Goal: Task Accomplishment & Management: Manage account settings

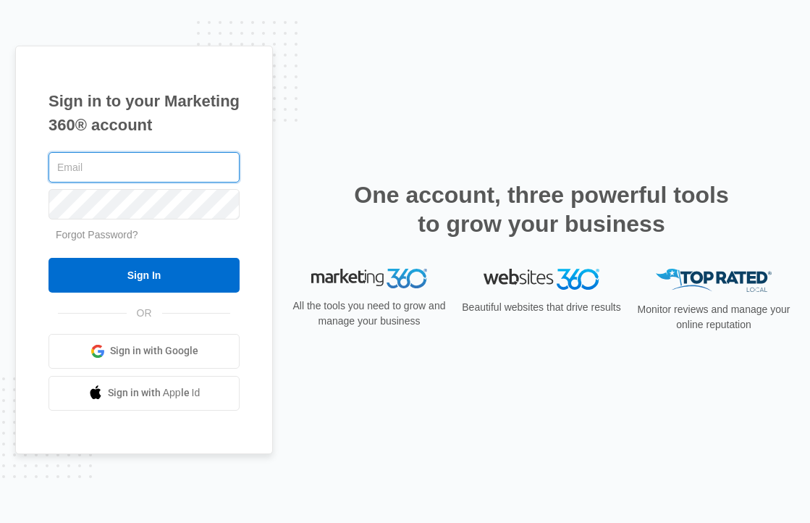
click at [178, 166] on input "text" at bounding box center [143, 167] width 191 height 30
click at [157, 177] on input "text" at bounding box center [143, 167] width 191 height 30
click at [0, 522] on com-1password-button at bounding box center [0, 523] width 0 height 0
type input "amelia@sustainwithme.com"
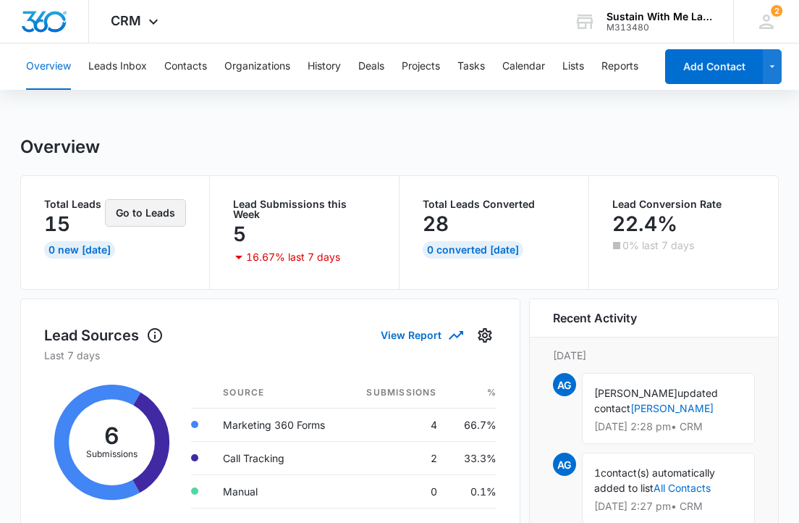
click at [176, 215] on button "Go to Leads" at bounding box center [145, 213] width 81 height 28
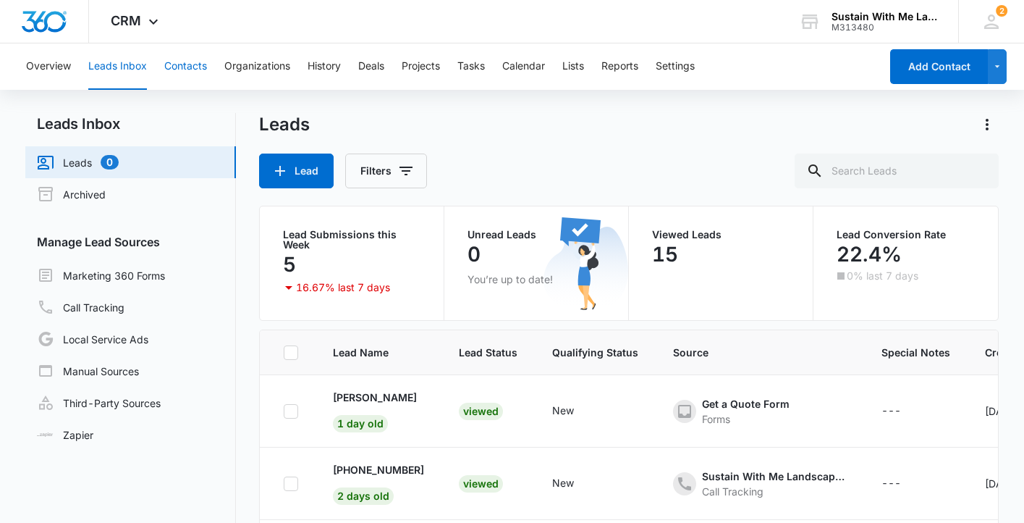
click at [189, 58] on button "Contacts" at bounding box center [185, 66] width 43 height 46
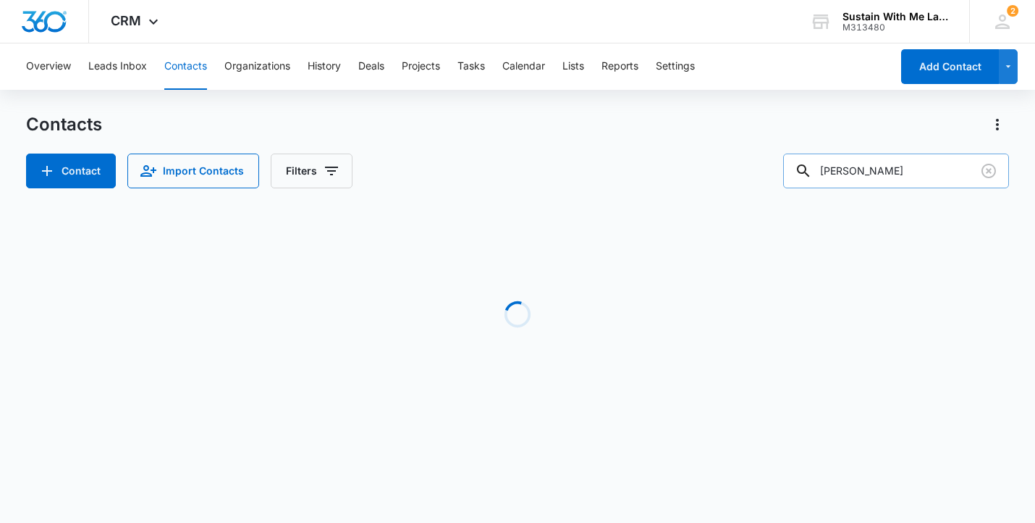
click at [809, 175] on input "[PERSON_NAME]" at bounding box center [896, 170] width 226 height 35
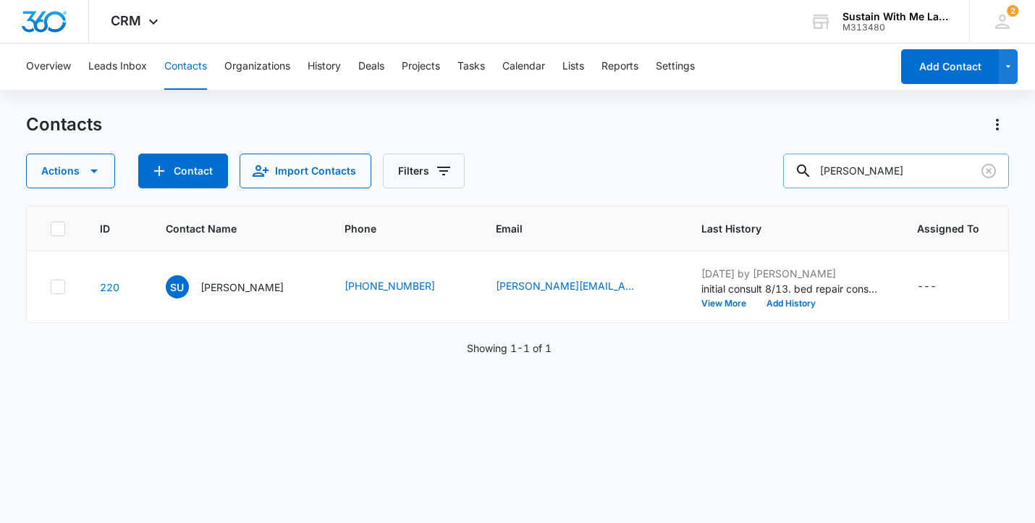
type input "[PERSON_NAME]"
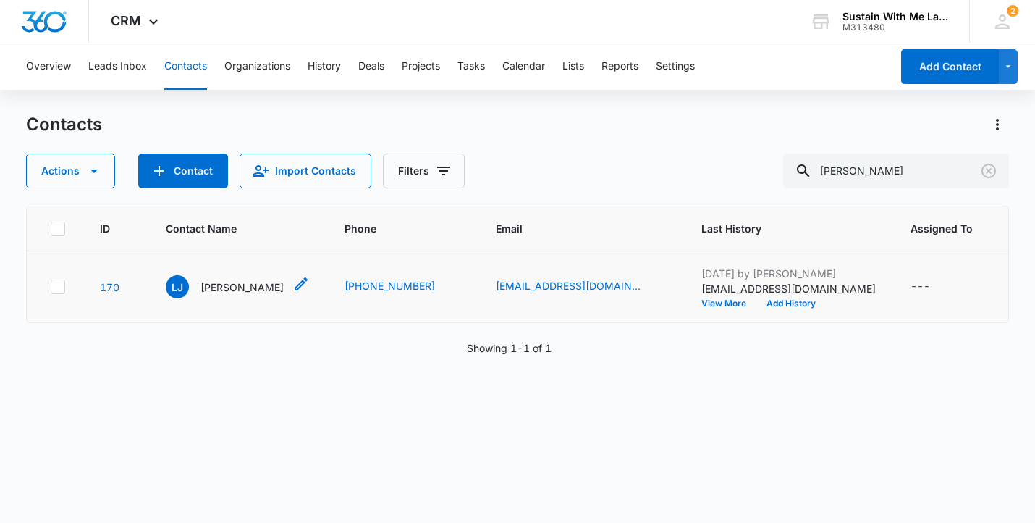
click at [226, 295] on p "[PERSON_NAME]" at bounding box center [242, 286] width 83 height 15
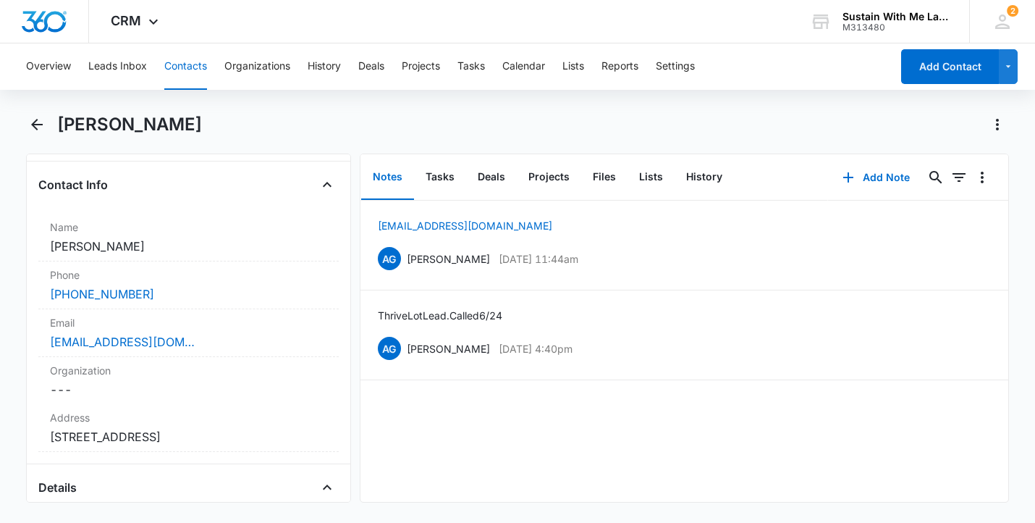
scroll to position [229, 0]
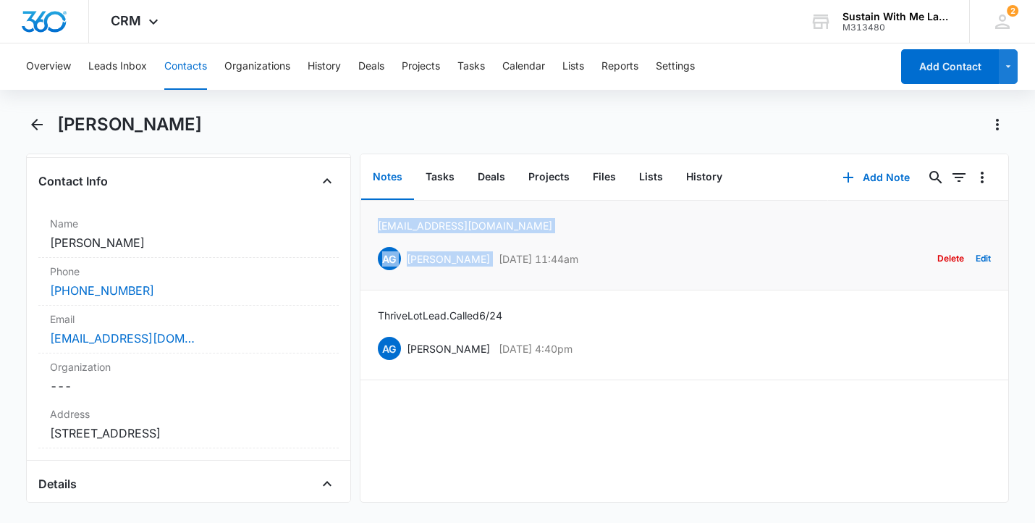
drag, startPoint x: 557, startPoint y: 227, endPoint x: 376, endPoint y: 227, distance: 181.0
click at [376, 227] on li "[EMAIL_ADDRESS][DOMAIN_NAME] AG [PERSON_NAME] [DATE] 11:44am Delete Edit" at bounding box center [684, 246] width 649 height 90
click at [537, 222] on div "[EMAIL_ADDRESS][DOMAIN_NAME] AG [PERSON_NAME] [DATE] 11:44am Delete Edit" at bounding box center [685, 245] width 614 height 54
drag, startPoint x: 529, startPoint y: 220, endPoint x: 378, endPoint y: 219, distance: 151.3
click at [378, 219] on div "[EMAIL_ADDRESS][DOMAIN_NAME] AG [PERSON_NAME] [DATE] 11:44am Delete Edit" at bounding box center [685, 245] width 614 height 54
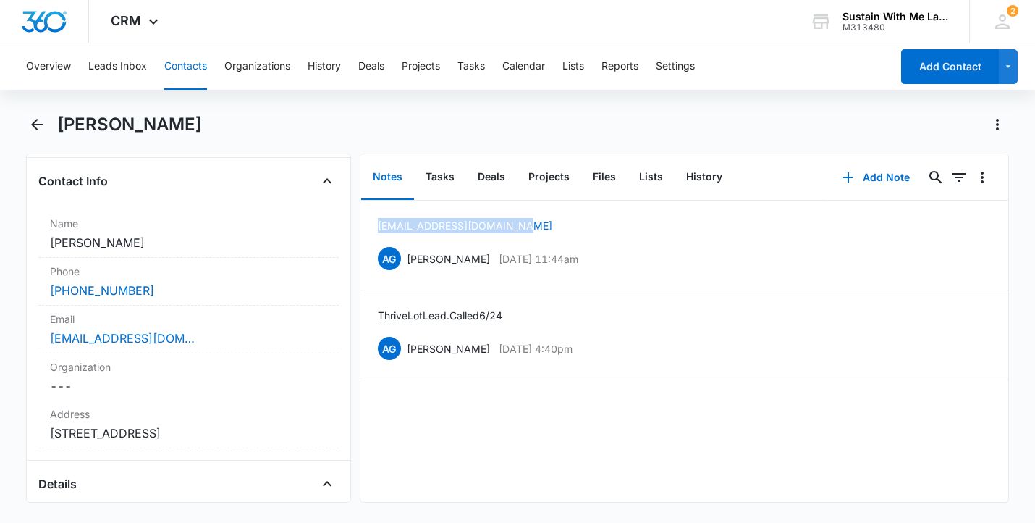
click at [195, 65] on button "Contacts" at bounding box center [185, 66] width 43 height 46
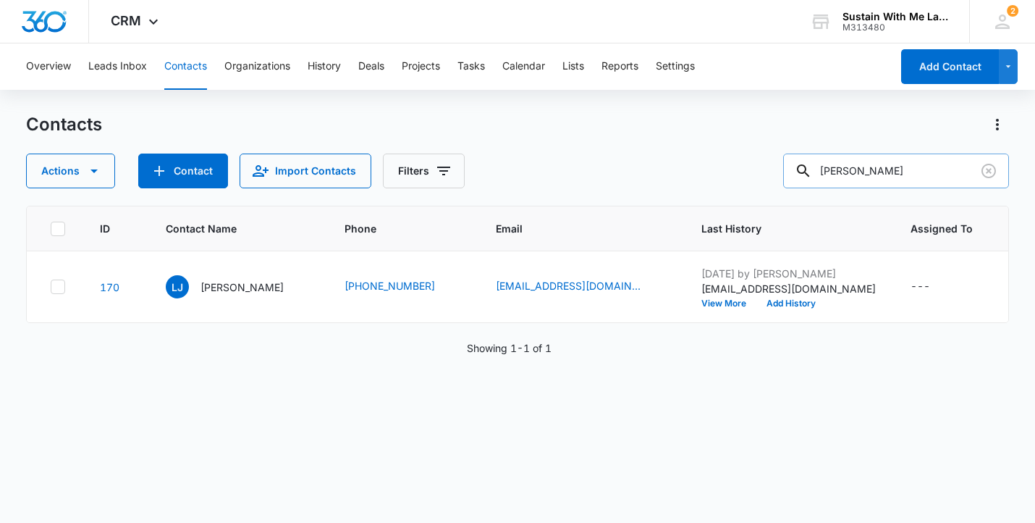
click at [809, 180] on input "[PERSON_NAME]" at bounding box center [896, 170] width 226 height 35
type input "[PERSON_NAME]"
click at [274, 279] on p "[PERSON_NAME]" at bounding box center [242, 286] width 83 height 15
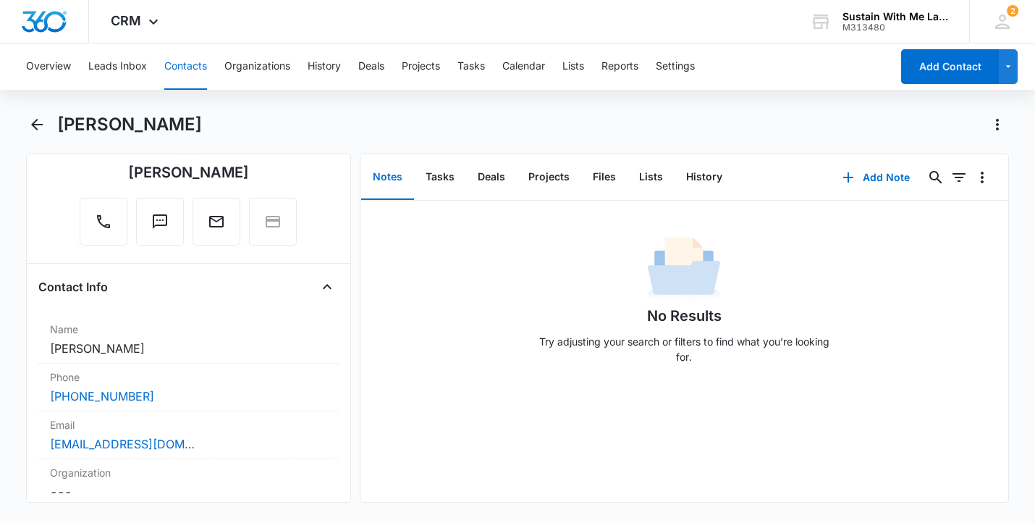
scroll to position [167, 0]
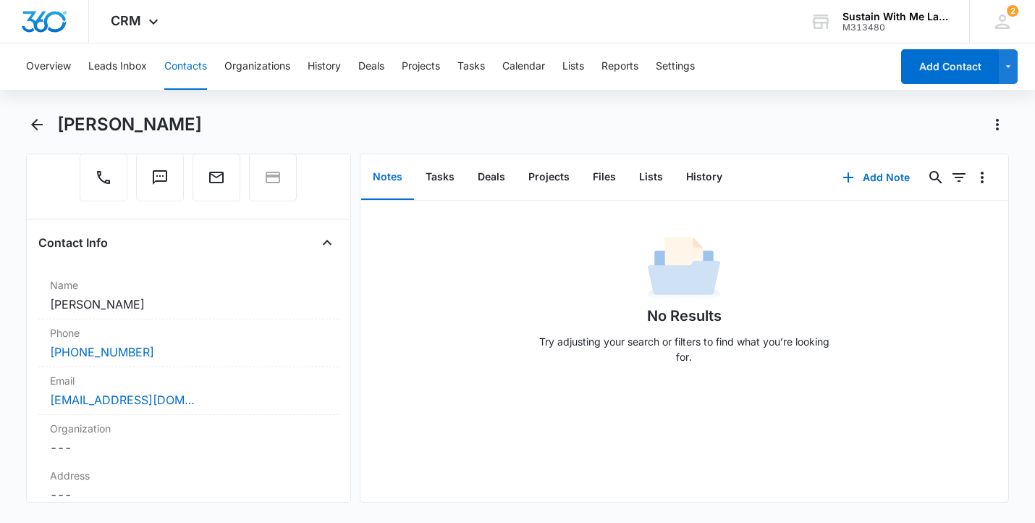
click at [179, 62] on button "Contacts" at bounding box center [185, 66] width 43 height 46
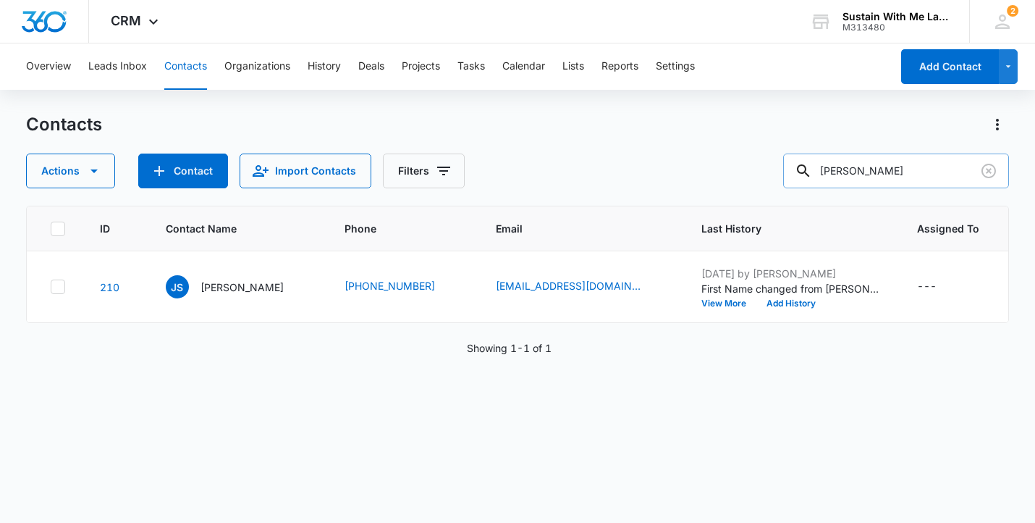
click at [809, 178] on input "[PERSON_NAME]" at bounding box center [896, 170] width 226 height 35
type input "maia"
click at [258, 284] on p "[PERSON_NAME]" at bounding box center [242, 286] width 83 height 15
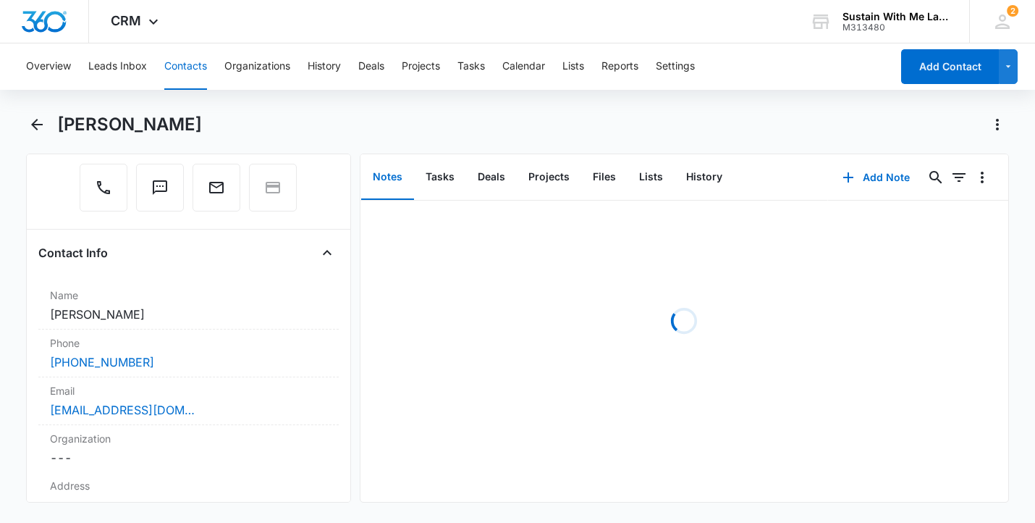
scroll to position [201, 0]
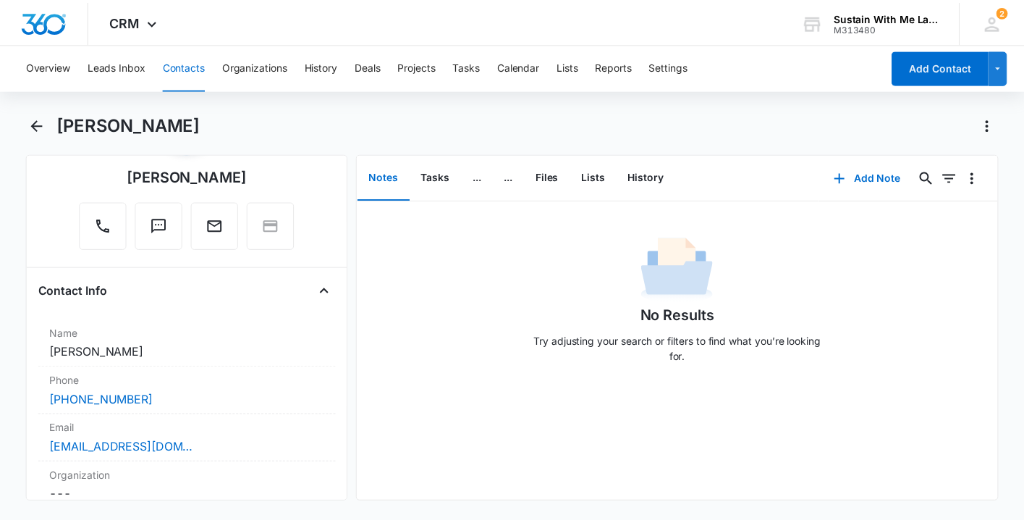
scroll to position [277, 0]
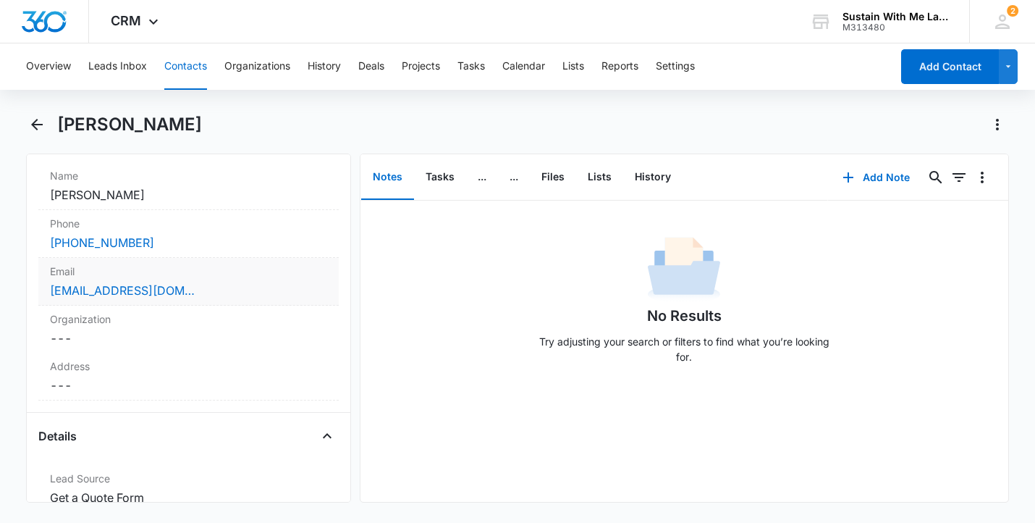
click at [207, 287] on div "[EMAIL_ADDRESS][DOMAIN_NAME]" at bounding box center [188, 290] width 277 height 17
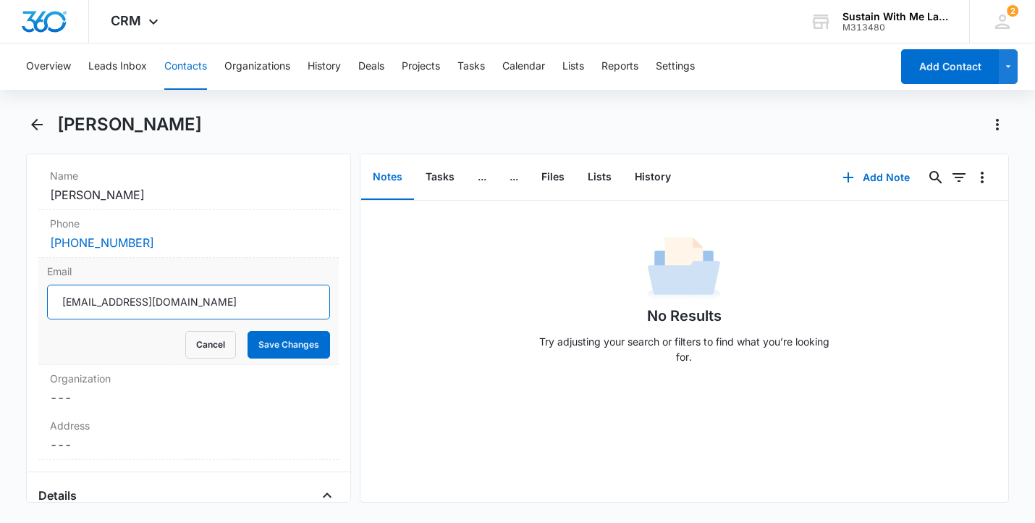
click at [208, 301] on input "[EMAIL_ADDRESS][DOMAIN_NAME]" at bounding box center [188, 301] width 283 height 35
click at [130, 65] on button "Leads Inbox" at bounding box center [117, 66] width 59 height 46
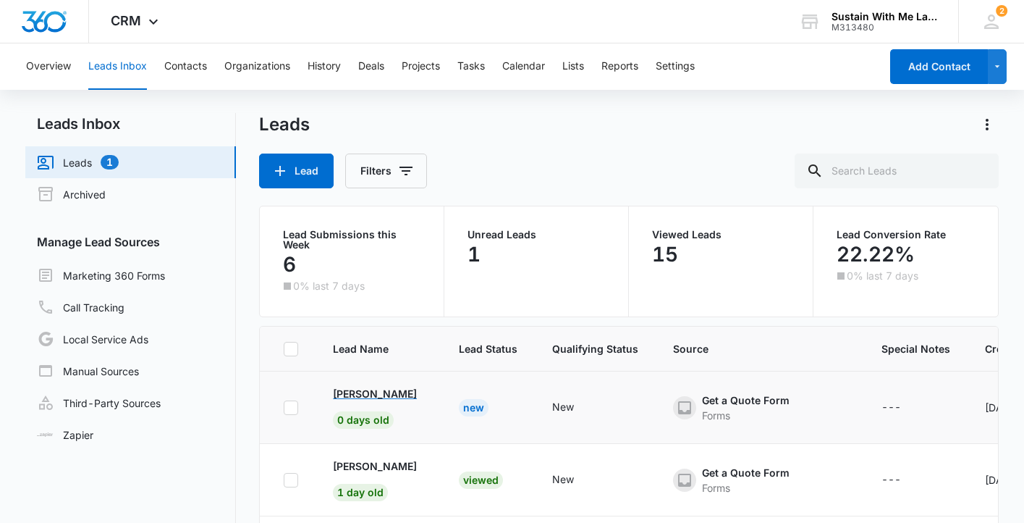
click at [384, 395] on p "[PERSON_NAME]" at bounding box center [375, 393] width 84 height 15
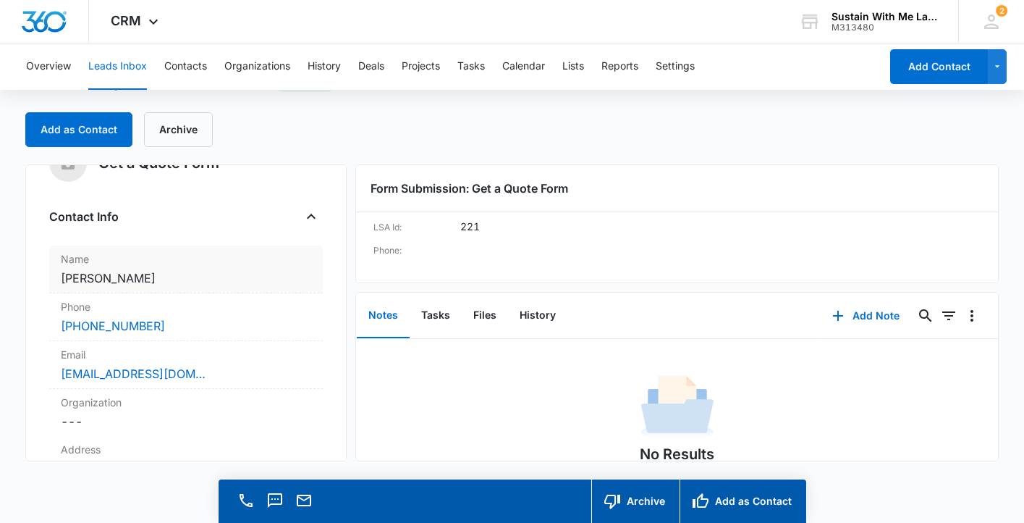
scroll to position [36, 0]
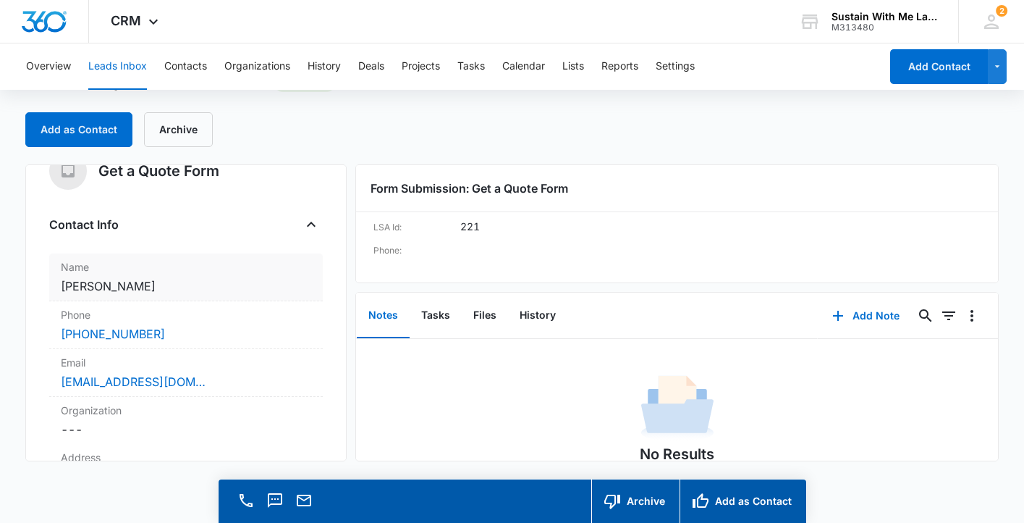
click at [185, 284] on dd "Cancel Save Changes [PERSON_NAME]" at bounding box center [186, 285] width 250 height 17
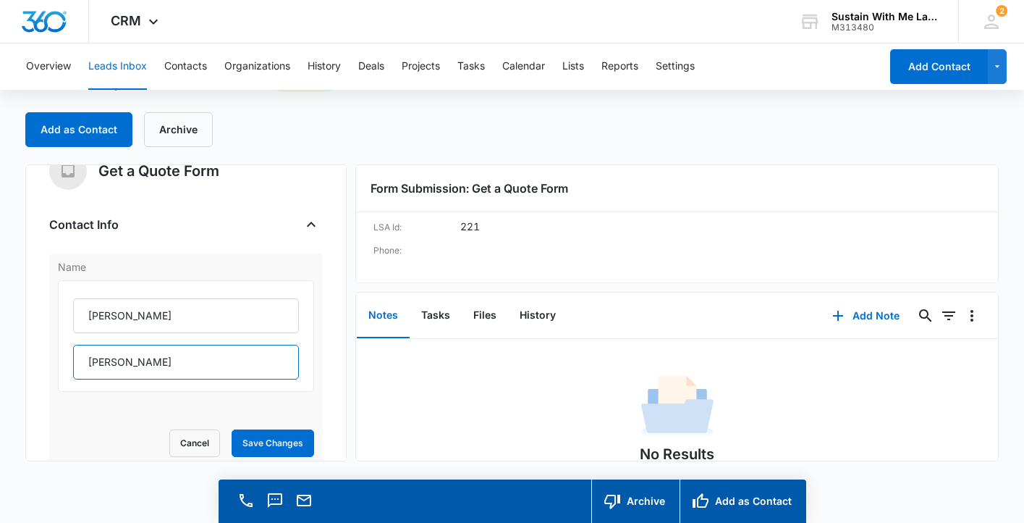
click at [154, 367] on input "[PERSON_NAME]" at bounding box center [186, 362] width 226 height 35
click at [324, 294] on div "Get a Quote Form Contact Info Name [PERSON_NAME] Cancel Save Changes Phone Canc…" at bounding box center [185, 312] width 321 height 297
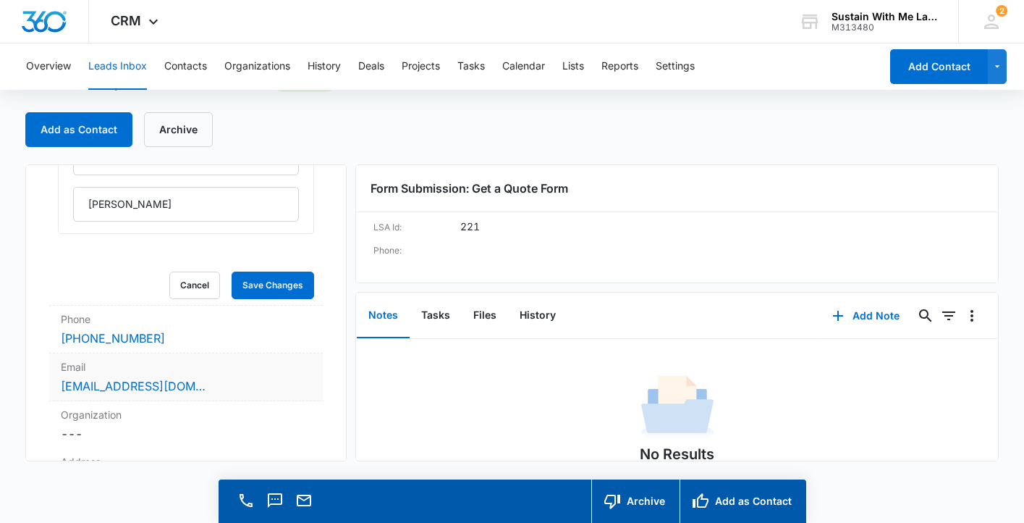
scroll to position [186, 0]
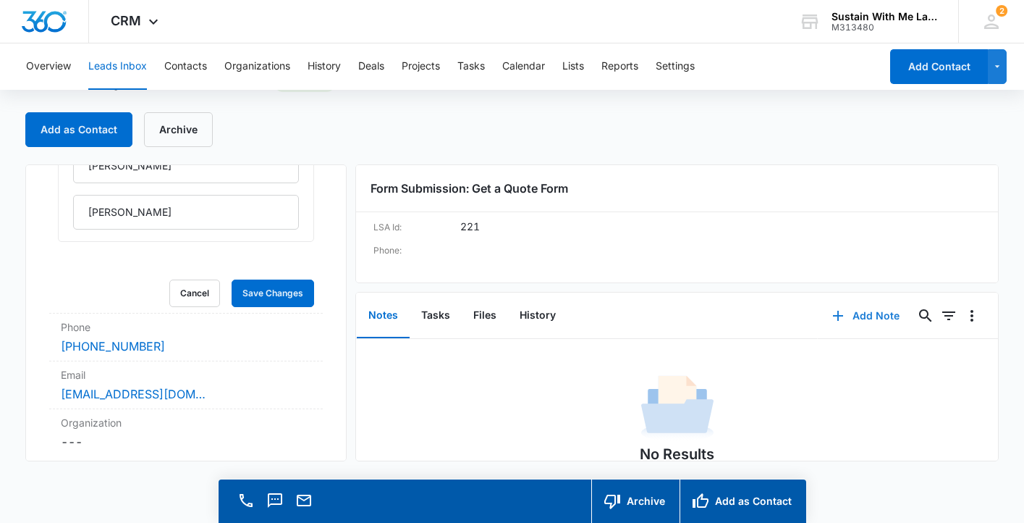
click at [809, 318] on button "Add Note" at bounding box center [866, 315] width 96 height 35
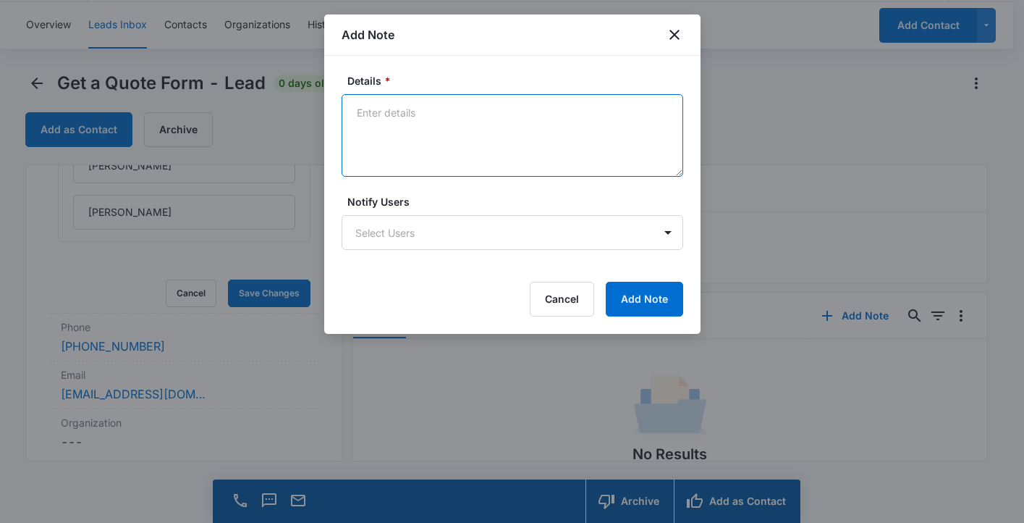
click at [495, 159] on textarea "Details *" at bounding box center [513, 135] width 342 height 83
type textarea "I"
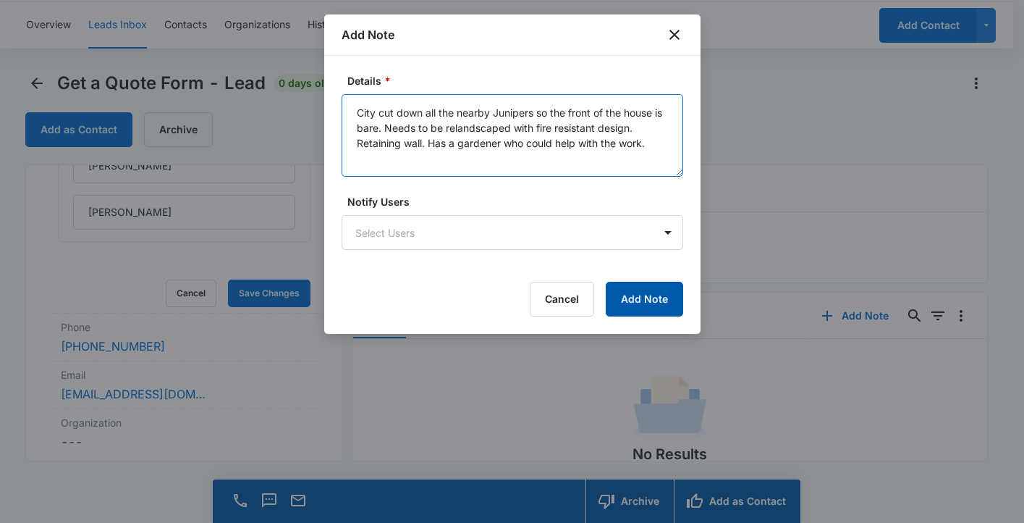
type textarea "City cut down all the nearby Junipers so the front of the house is bare. Needs …"
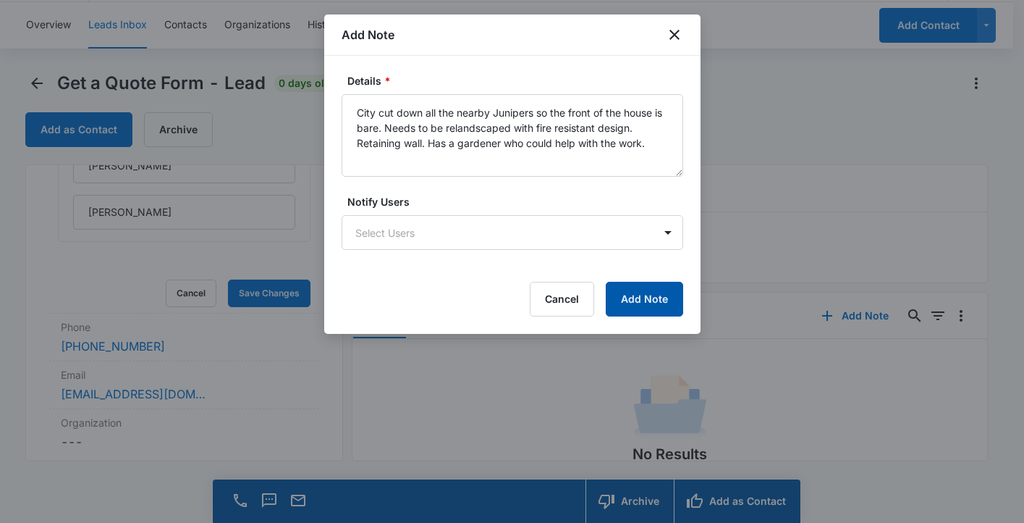
click at [633, 290] on button "Add Note" at bounding box center [644, 299] width 77 height 35
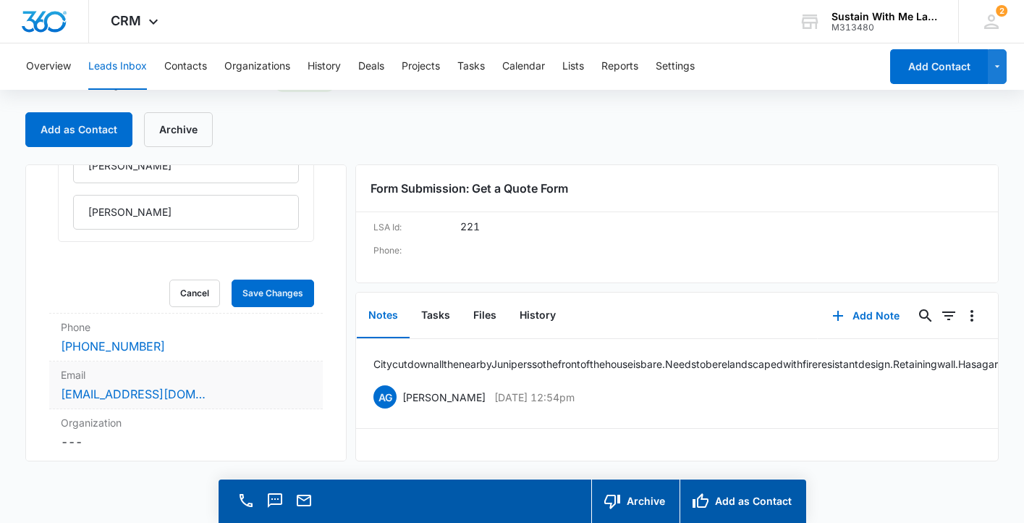
click at [225, 396] on div "[EMAIL_ADDRESS][DOMAIN_NAME]" at bounding box center [186, 393] width 250 height 17
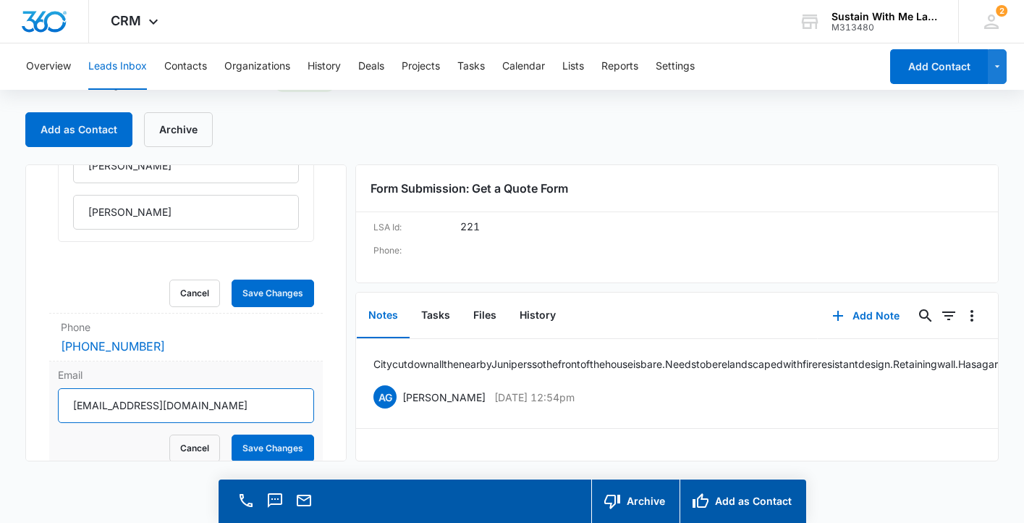
click at [240, 405] on input "[EMAIL_ADDRESS][DOMAIN_NAME]" at bounding box center [186, 405] width 256 height 35
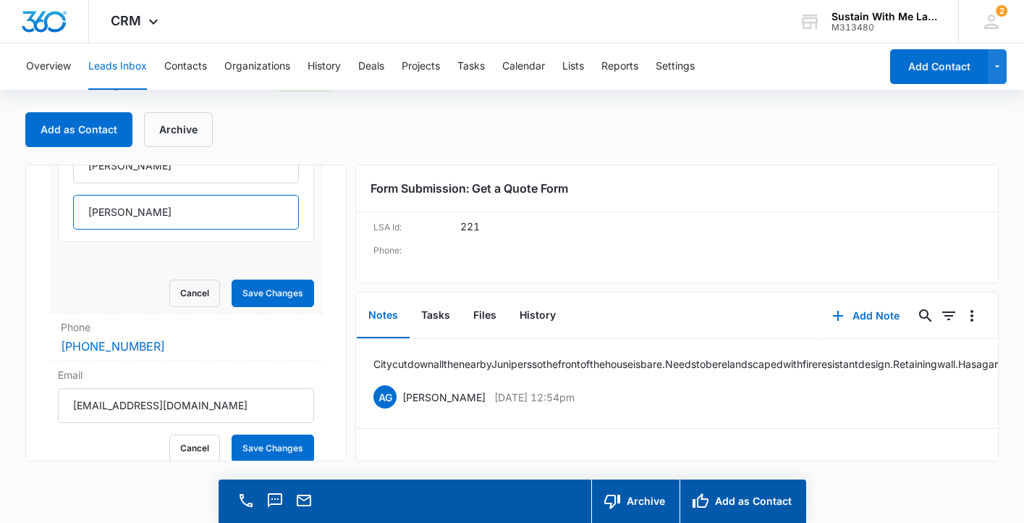
click at [193, 208] on input "[PERSON_NAME]" at bounding box center [186, 212] width 226 height 35
click at [193, 346] on div "[PHONE_NUMBER]" at bounding box center [186, 345] width 250 height 17
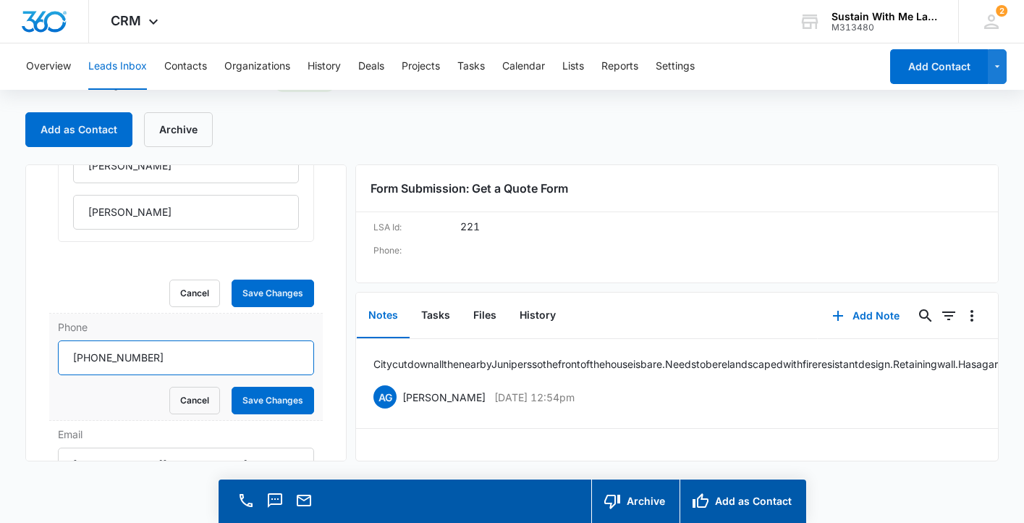
click at [203, 358] on input "Phone" at bounding box center [186, 357] width 256 height 35
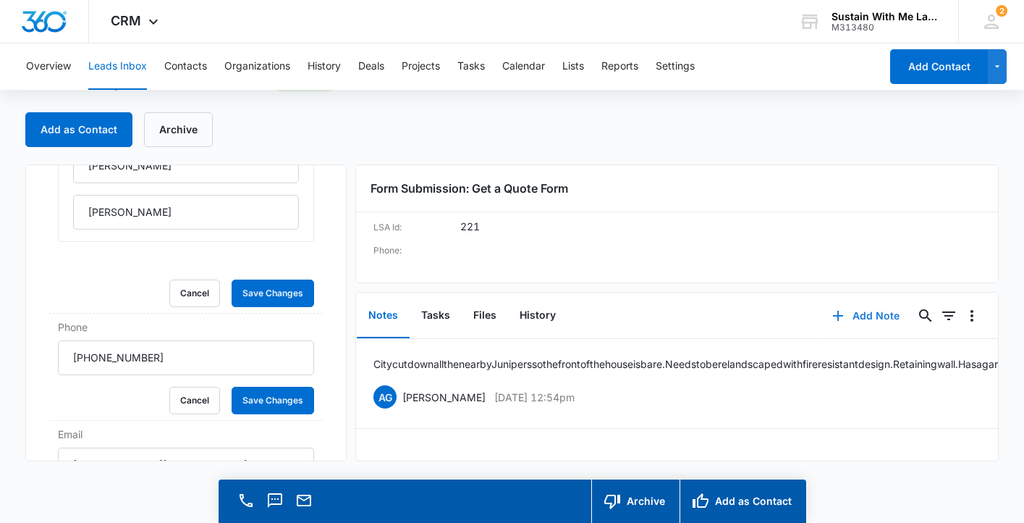
click at [809, 313] on icon "button" at bounding box center [838, 315] width 17 height 17
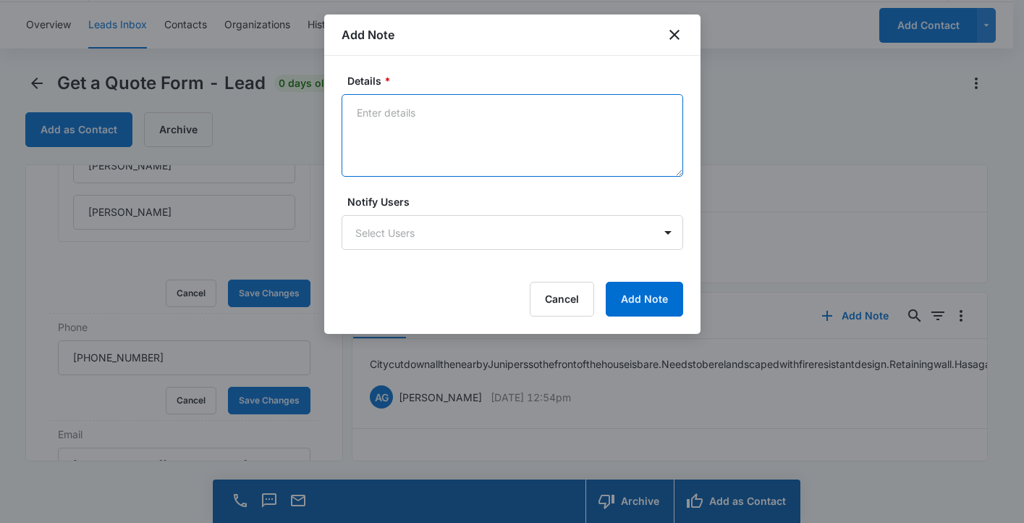
click at [537, 143] on textarea "Details *" at bounding box center [513, 135] width 342 height 83
paste textarea "[PHONE_NUMBER]"
type textarea "landline is [PHONE_NUMBER]"
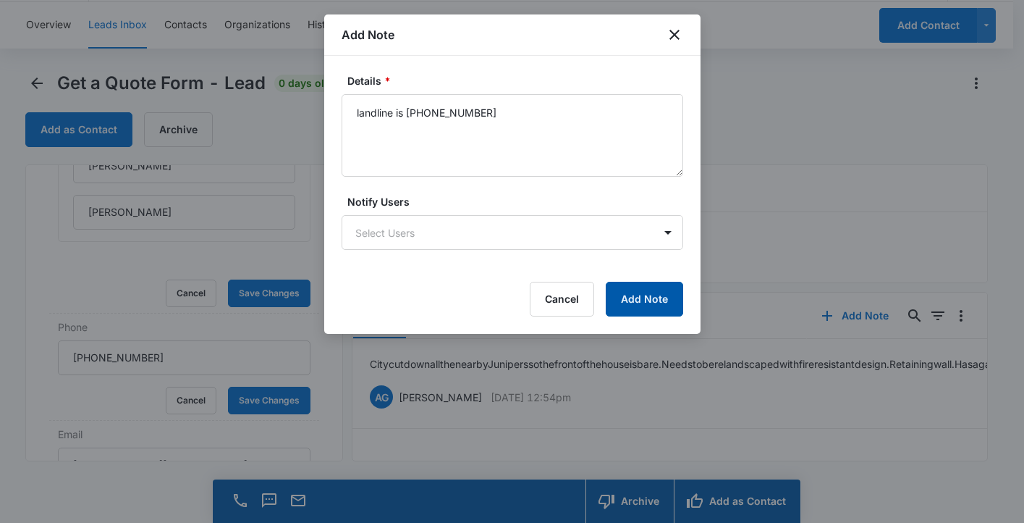
click at [642, 296] on button "Add Note" at bounding box center [644, 299] width 77 height 35
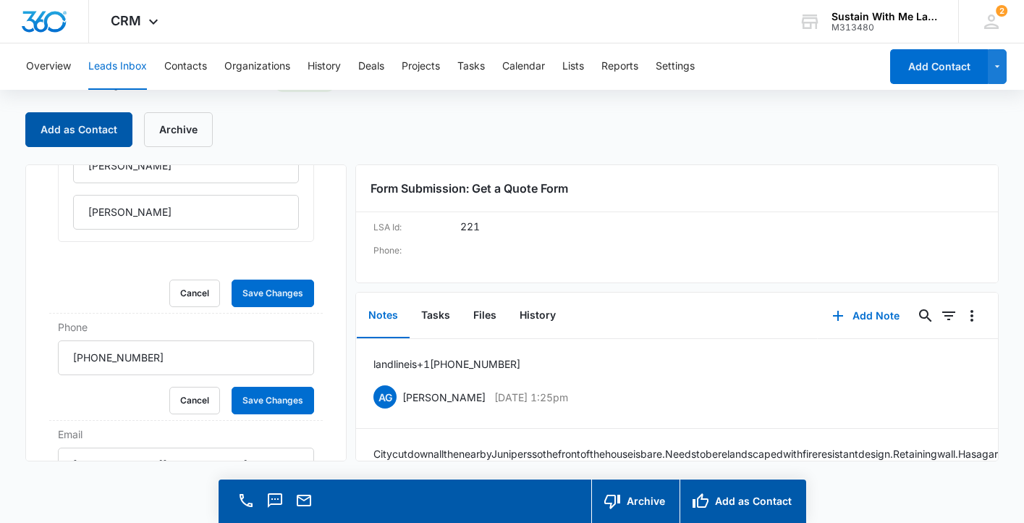
click at [101, 125] on button "Add as Contact" at bounding box center [78, 129] width 107 height 35
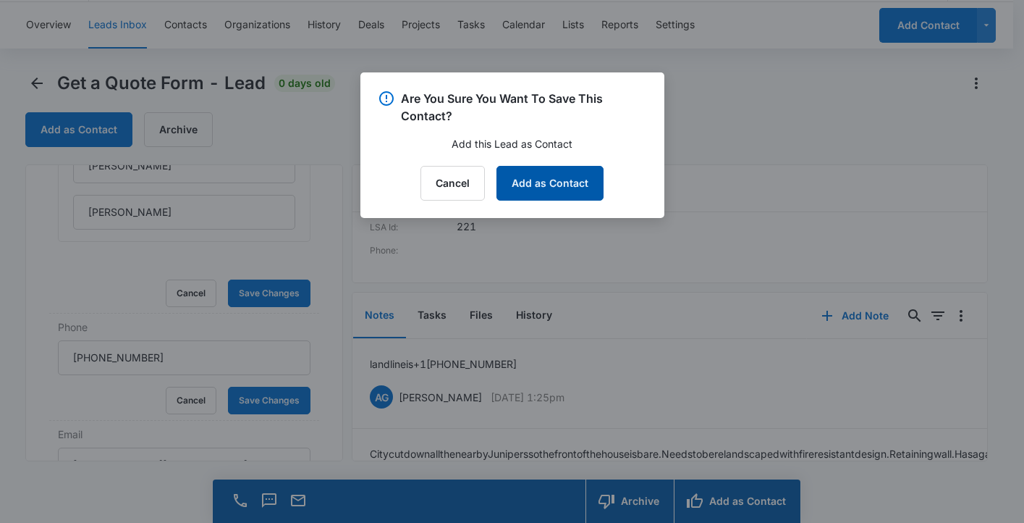
click at [598, 182] on button "Add as Contact" at bounding box center [550, 183] width 107 height 35
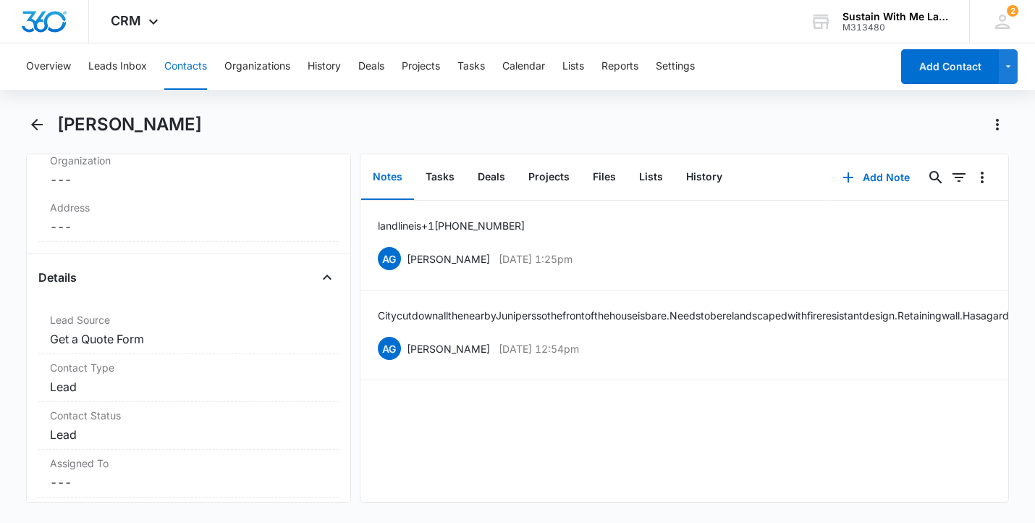
scroll to position [540, 0]
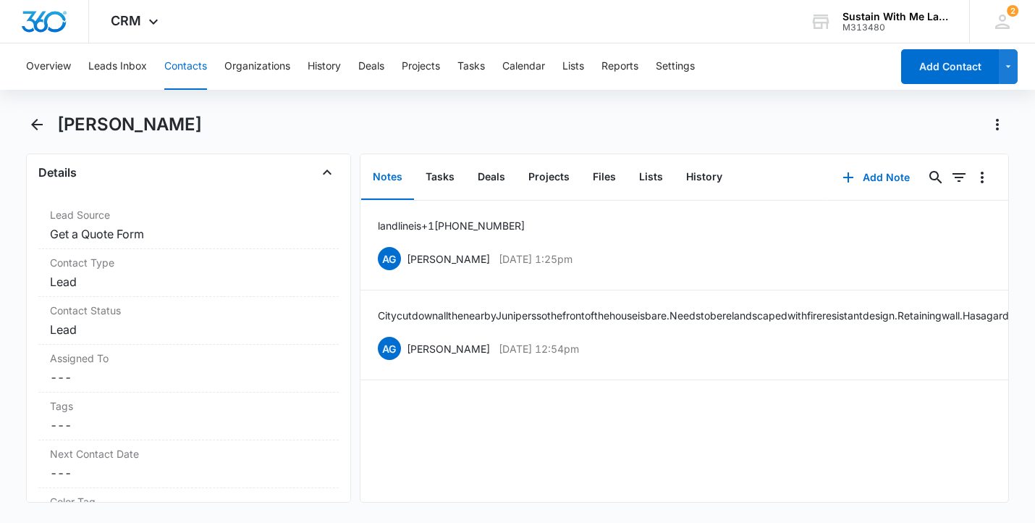
click at [198, 69] on button "Contacts" at bounding box center [185, 66] width 43 height 46
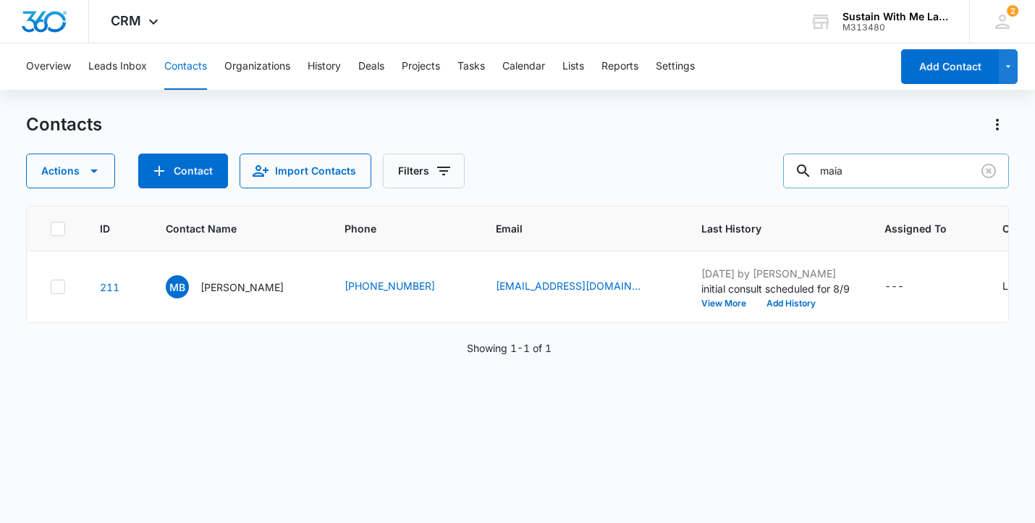
click at [809, 180] on input "maia" at bounding box center [896, 170] width 226 height 35
type input "[PERSON_NAME]"
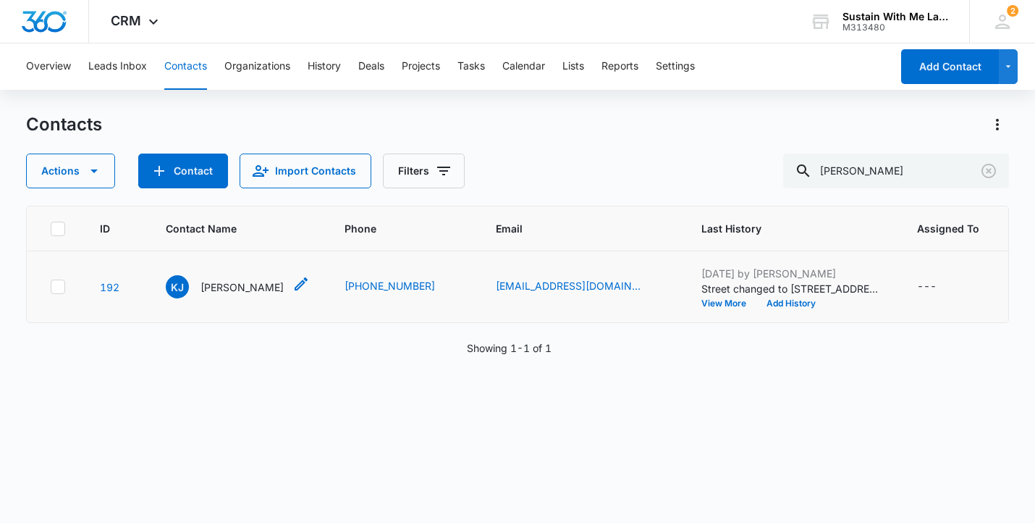
click at [215, 294] on p "[PERSON_NAME]" at bounding box center [242, 286] width 83 height 15
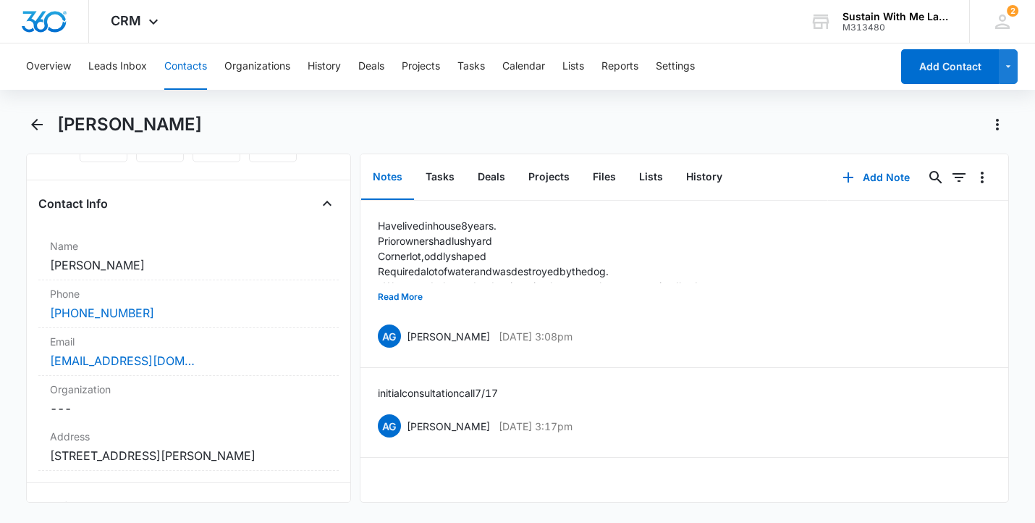
scroll to position [210, 0]
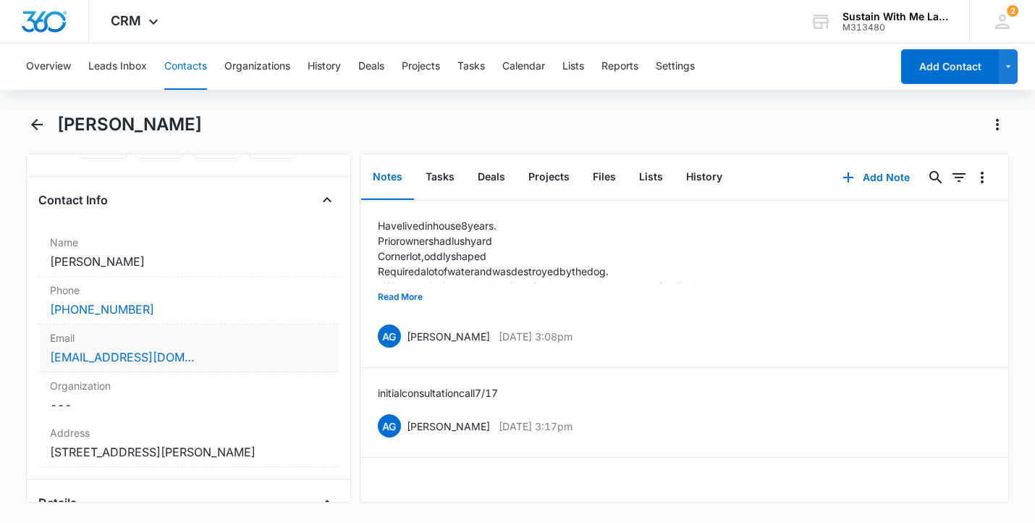
click at [202, 360] on div "[EMAIL_ADDRESS][DOMAIN_NAME]" at bounding box center [188, 356] width 277 height 17
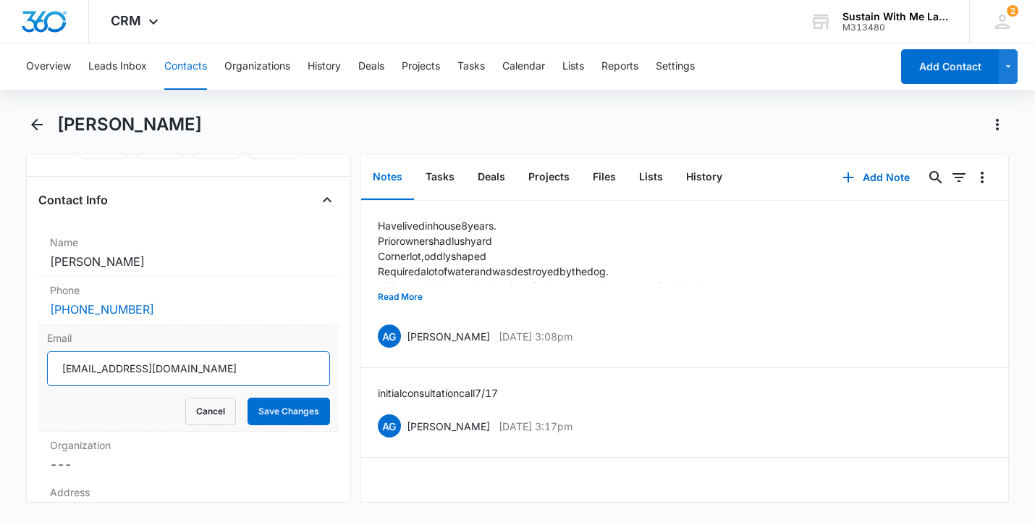
click at [202, 368] on input "[EMAIL_ADDRESS][DOMAIN_NAME]" at bounding box center [188, 368] width 283 height 35
click at [329, 328] on div "Remove KJ [PERSON_NAME] Contact Info Name Cancel Save Changes [PERSON_NAME] Pho…" at bounding box center [188, 327] width 325 height 349
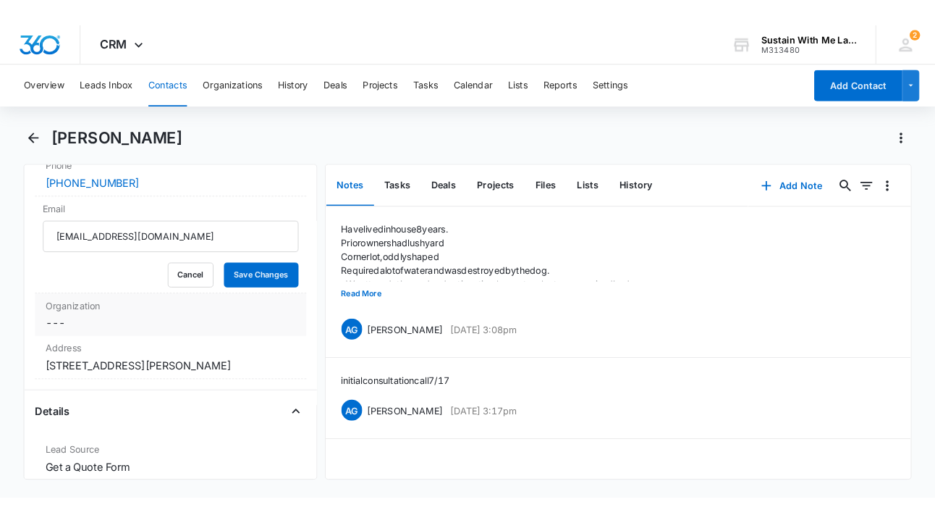
scroll to position [356, 0]
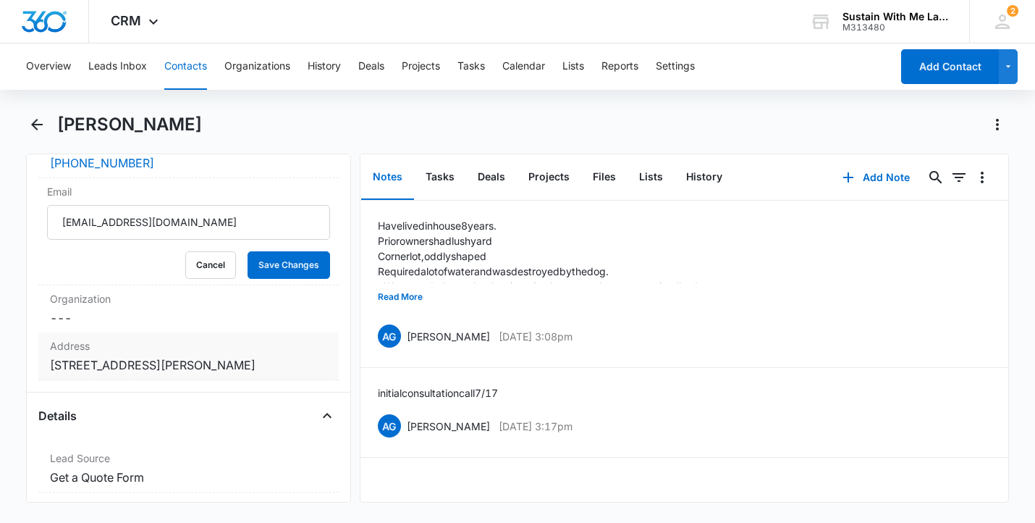
click at [202, 372] on dd "Cancel Save Changes [STREET_ADDRESS][PERSON_NAME]" at bounding box center [188, 364] width 277 height 17
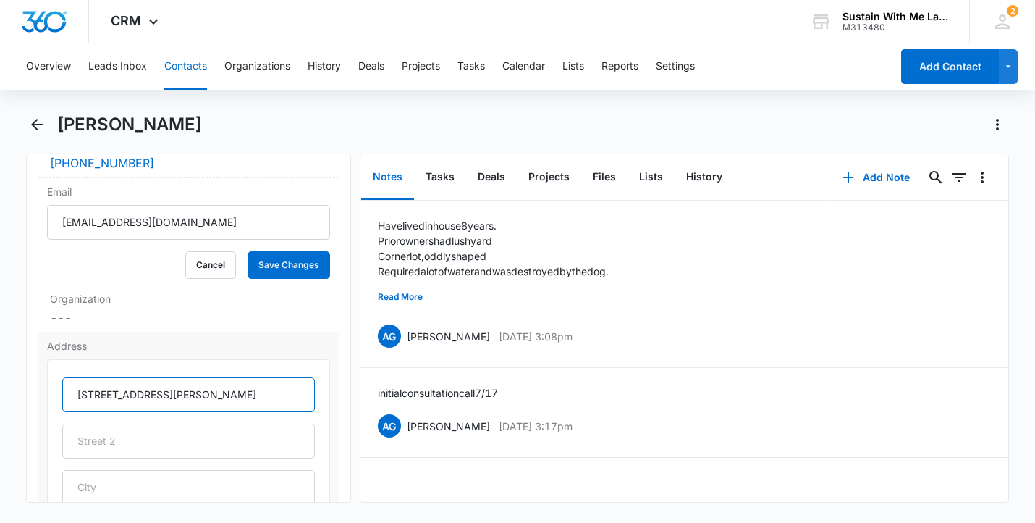
click at [199, 395] on input "[STREET_ADDRESS][PERSON_NAME]" at bounding box center [188, 394] width 253 height 35
click at [190, 164] on div "[PHONE_NUMBER]" at bounding box center [188, 162] width 277 height 17
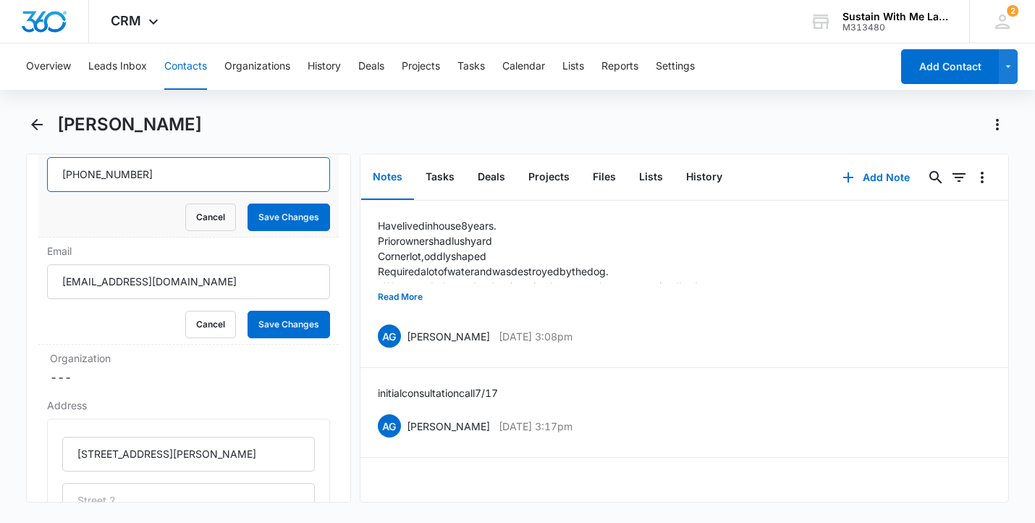
click at [182, 178] on input "Phone" at bounding box center [188, 174] width 283 height 35
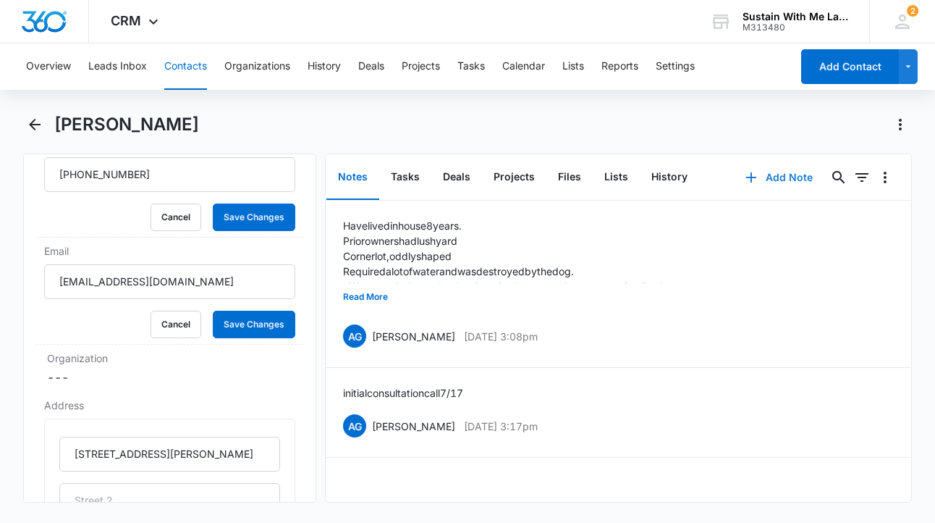
click at [792, 175] on button "Add Note" at bounding box center [779, 177] width 96 height 35
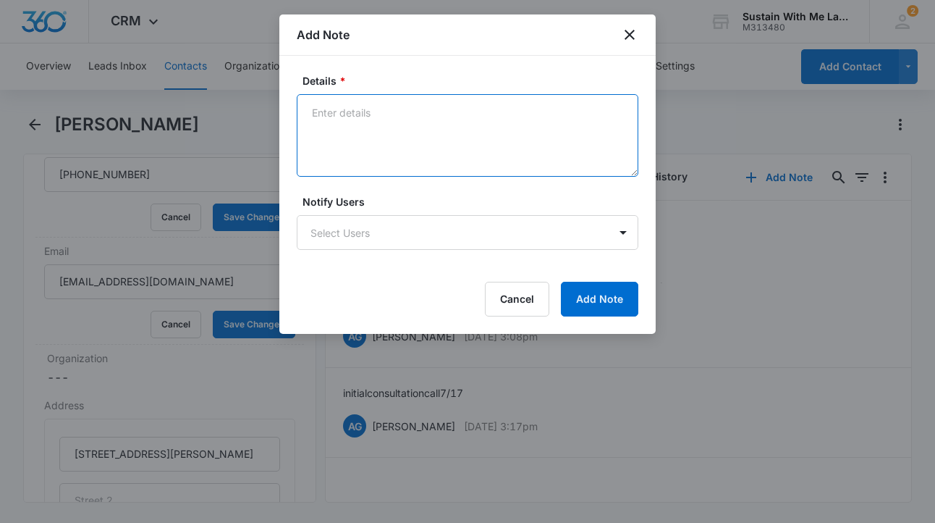
click at [448, 140] on textarea "Details *" at bounding box center [468, 135] width 342 height 83
type textarea "design consultation scheduled for 8/21"
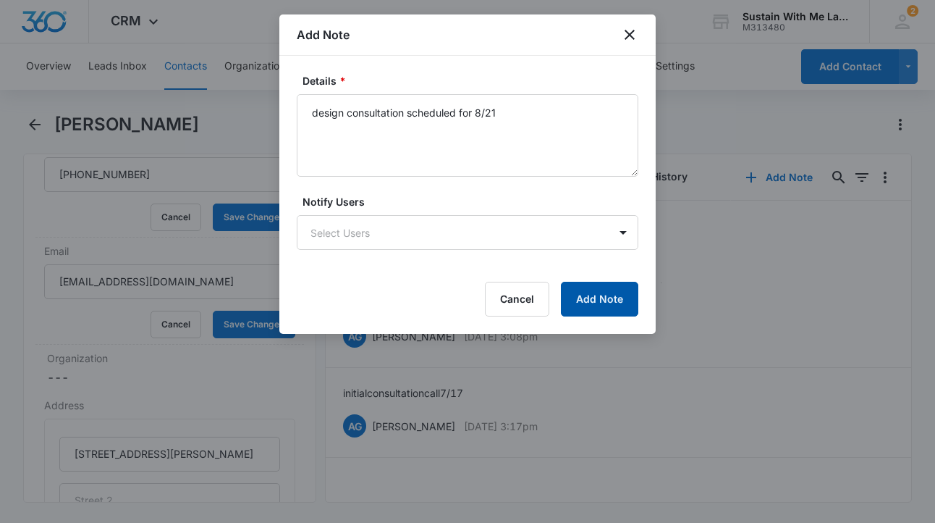
click at [583, 301] on button "Add Note" at bounding box center [599, 299] width 77 height 35
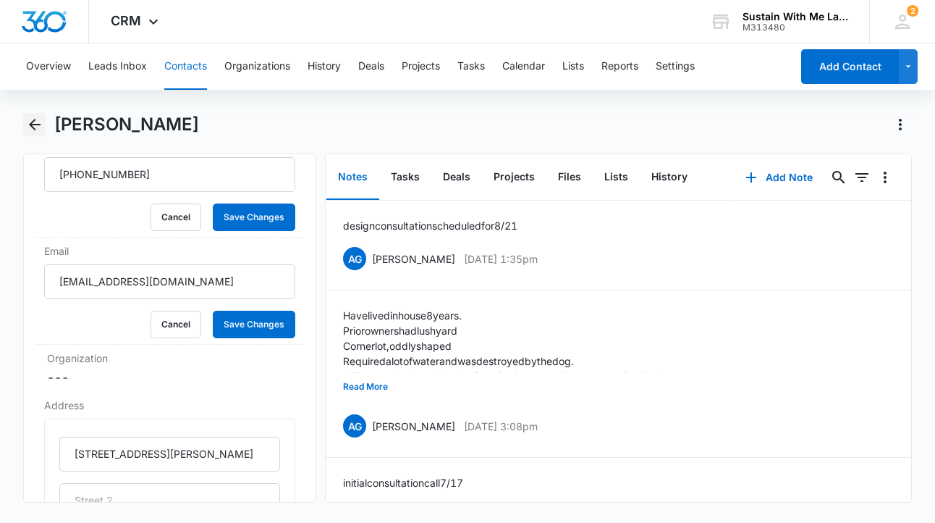
click at [41, 125] on icon "Back" at bounding box center [34, 124] width 17 height 17
